Goal: Submit feedback/report problem

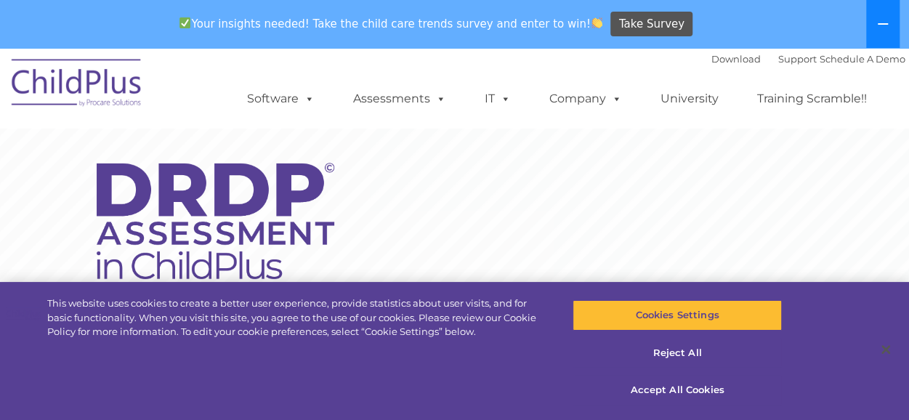
click at [882, 17] on button at bounding box center [882, 24] width 33 height 48
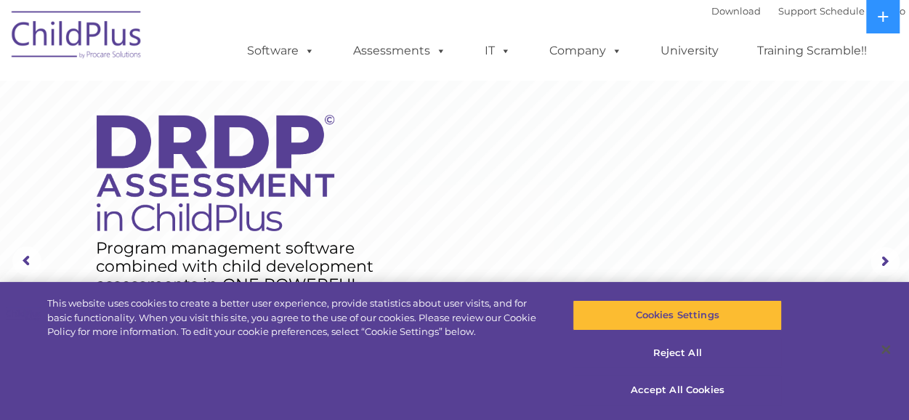
drag, startPoint x: 882, startPoint y: 17, endPoint x: 265, endPoint y: 124, distance: 627.0
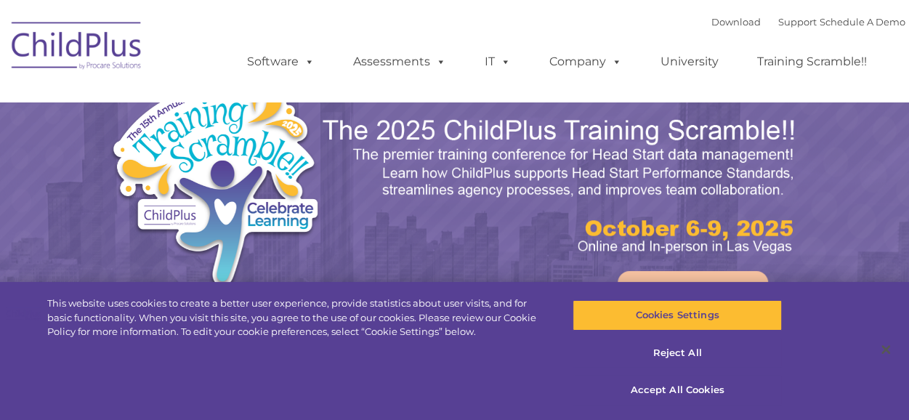
select select "MEDIUM"
